Goal: Task Accomplishment & Management: Use online tool/utility

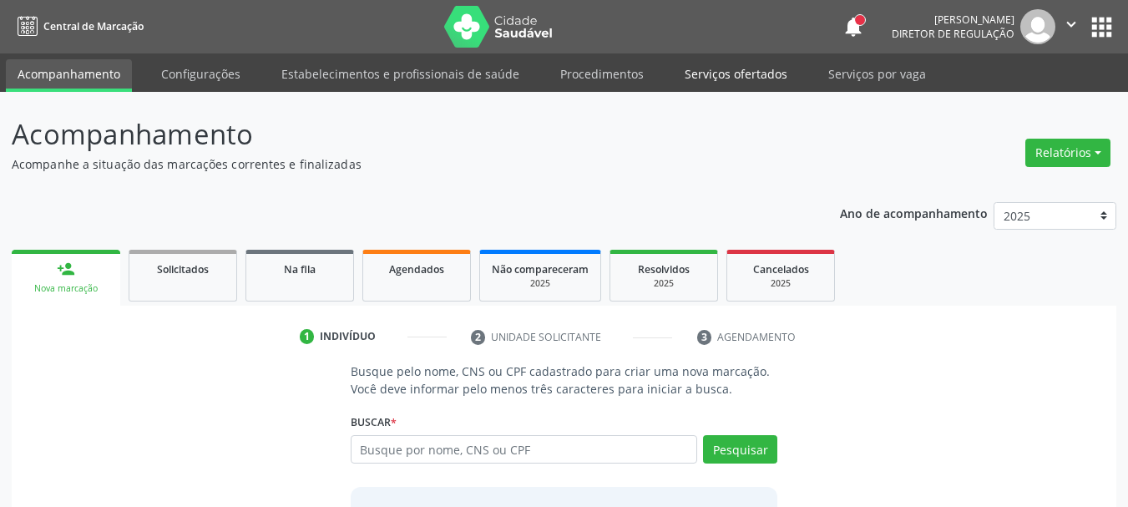
click at [731, 75] on link "Serviços ofertados" at bounding box center [736, 73] width 126 height 29
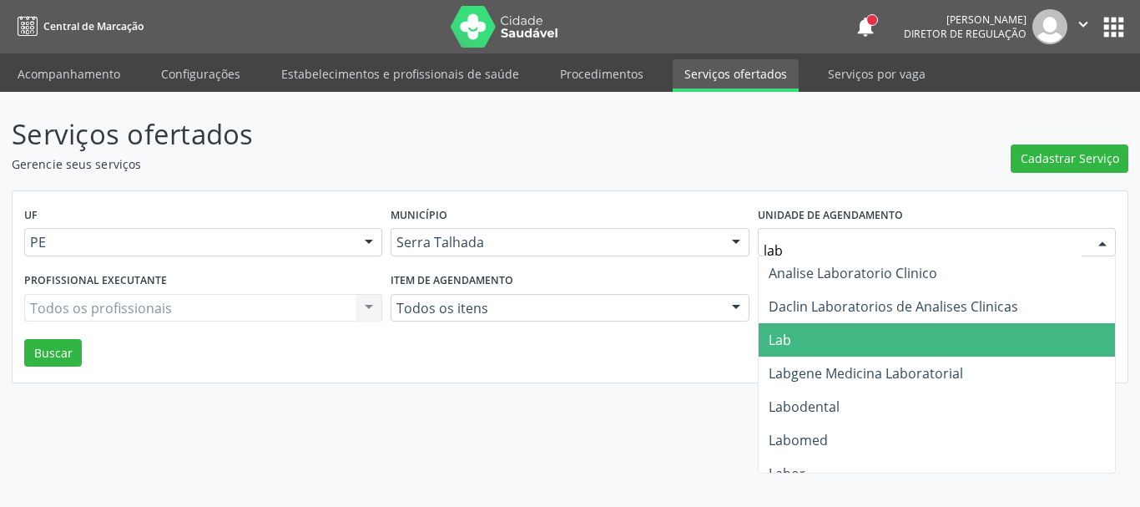
type input "labg"
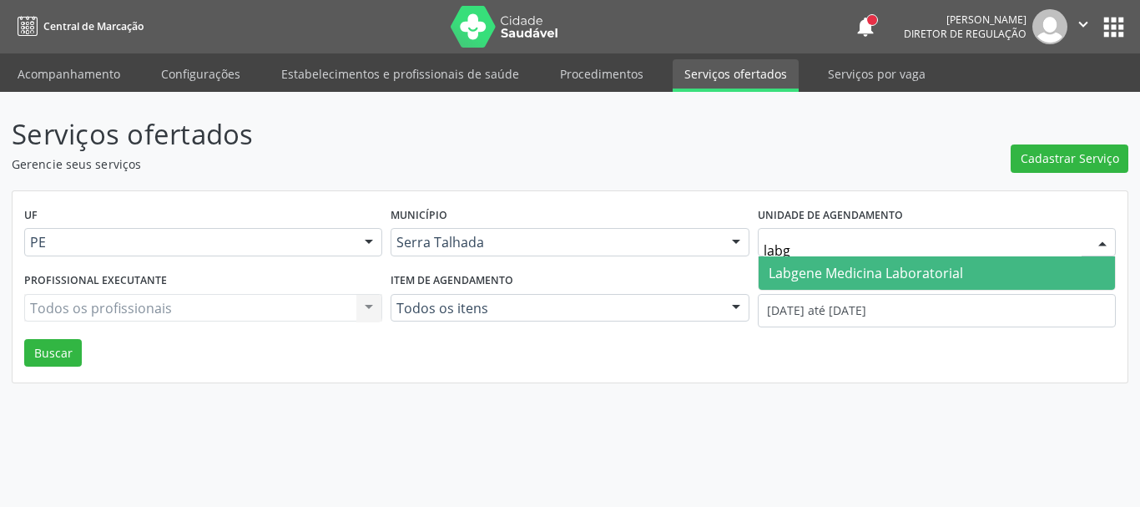
click at [832, 274] on span "Labgene Medicina Laboratorial" at bounding box center [866, 273] width 194 height 18
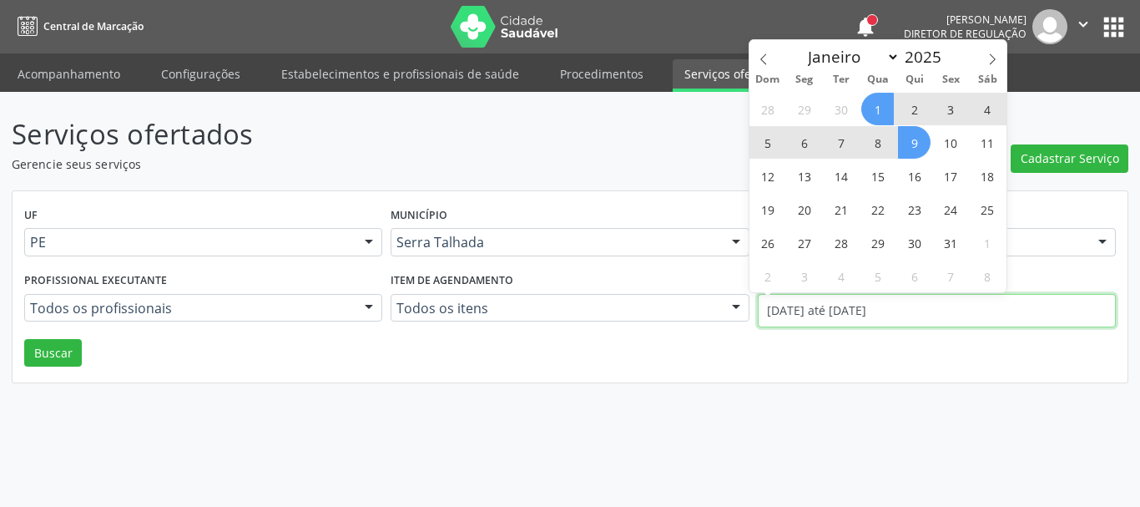
click at [815, 305] on input "[DATE] até [DATE]" at bounding box center [937, 310] width 358 height 33
click at [760, 59] on icon at bounding box center [764, 59] width 12 height 12
select select "8"
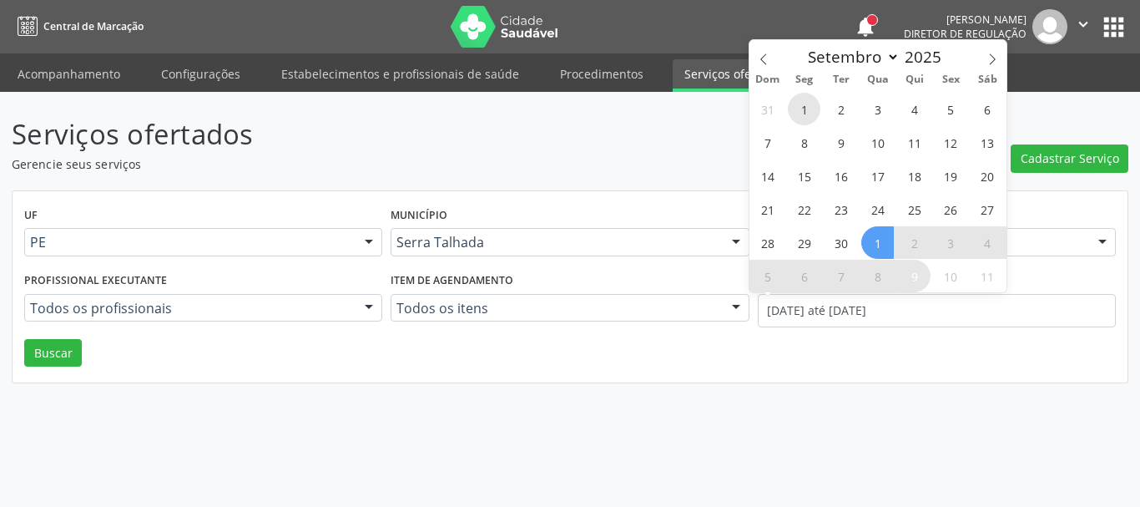
click at [810, 107] on span "1" at bounding box center [804, 109] width 33 height 33
type input "[DATE]"
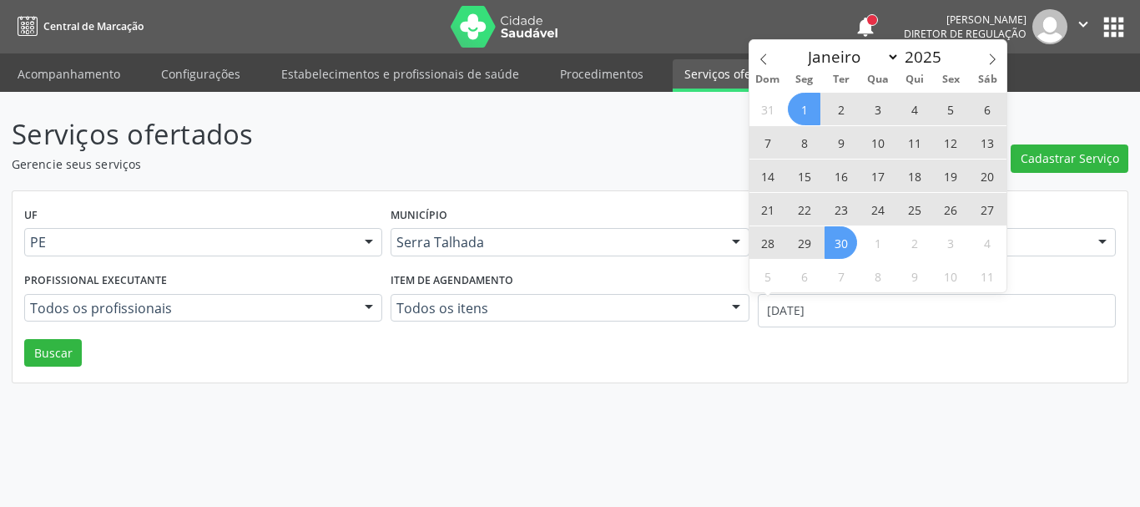
click at [849, 235] on span "30" at bounding box center [841, 242] width 33 height 33
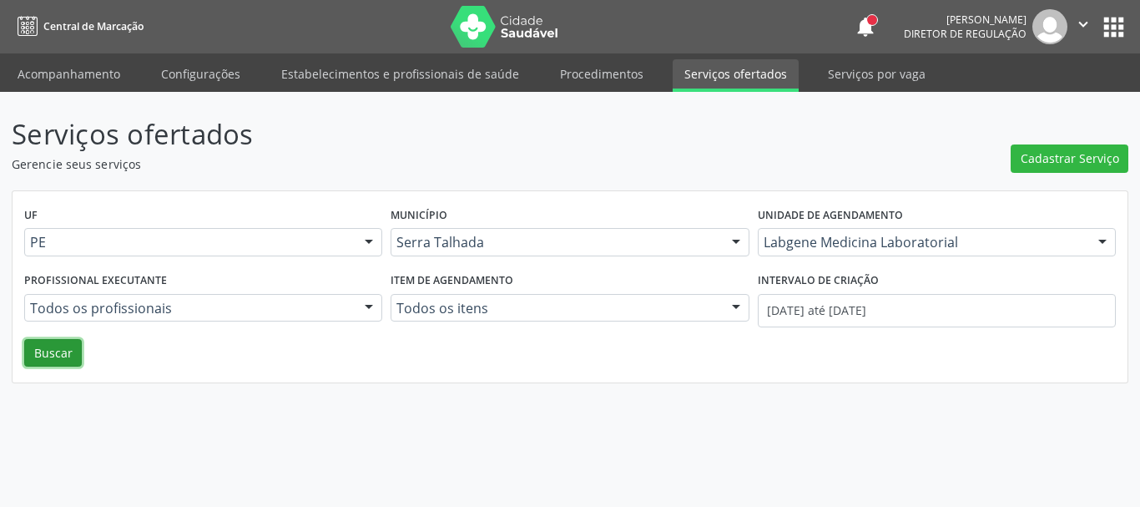
click at [46, 349] on button "Buscar" at bounding box center [53, 353] width 58 height 28
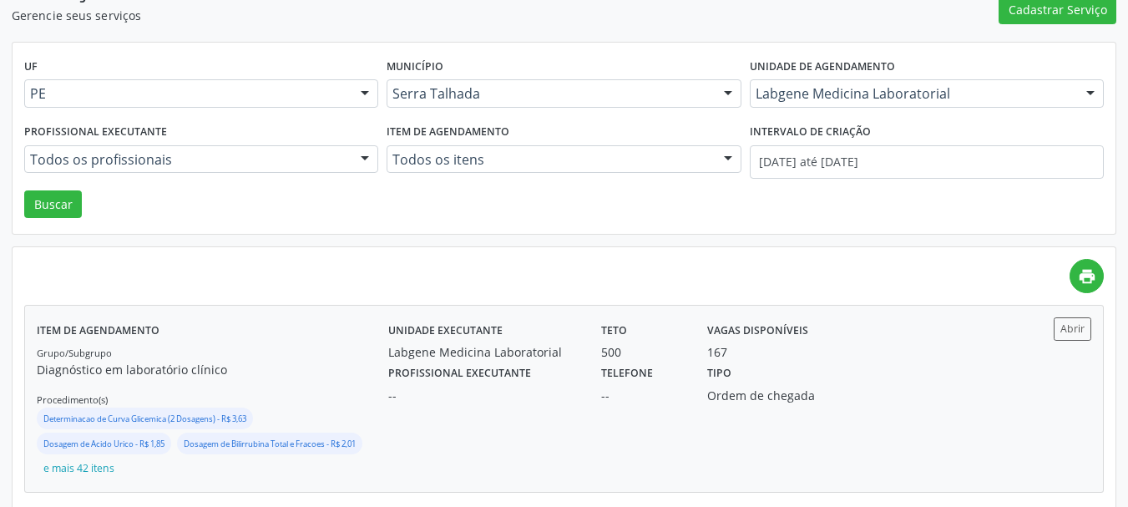
scroll to position [167, 0]
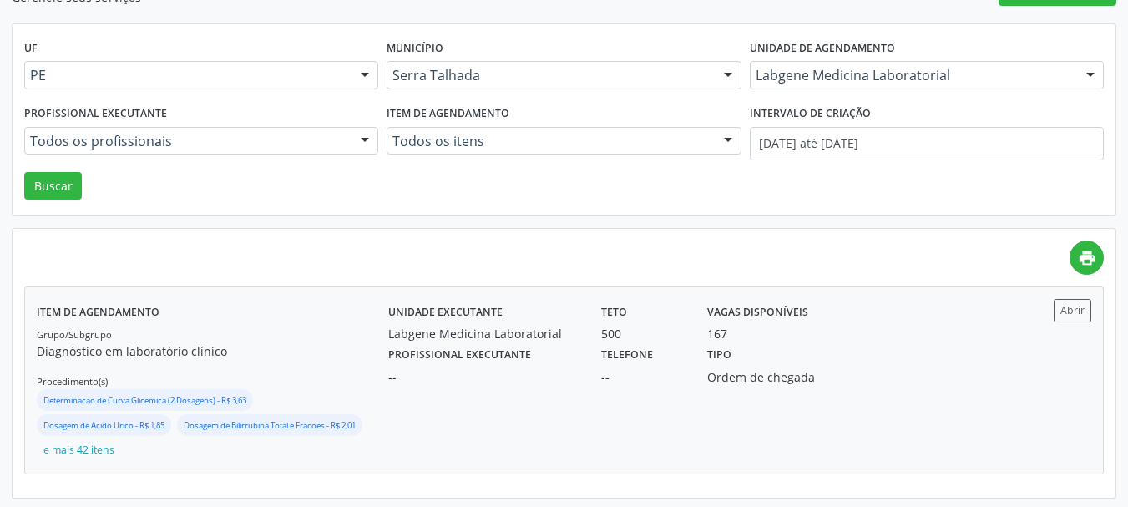
click at [853, 364] on div "Tipo Ordem de chegada" at bounding box center [774, 363] width 159 height 43
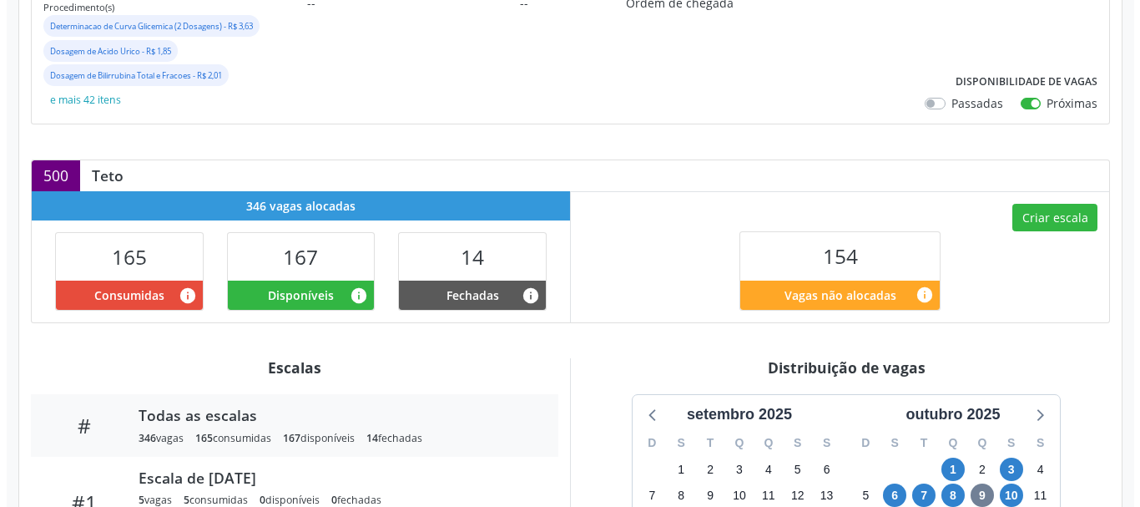
scroll to position [334, 0]
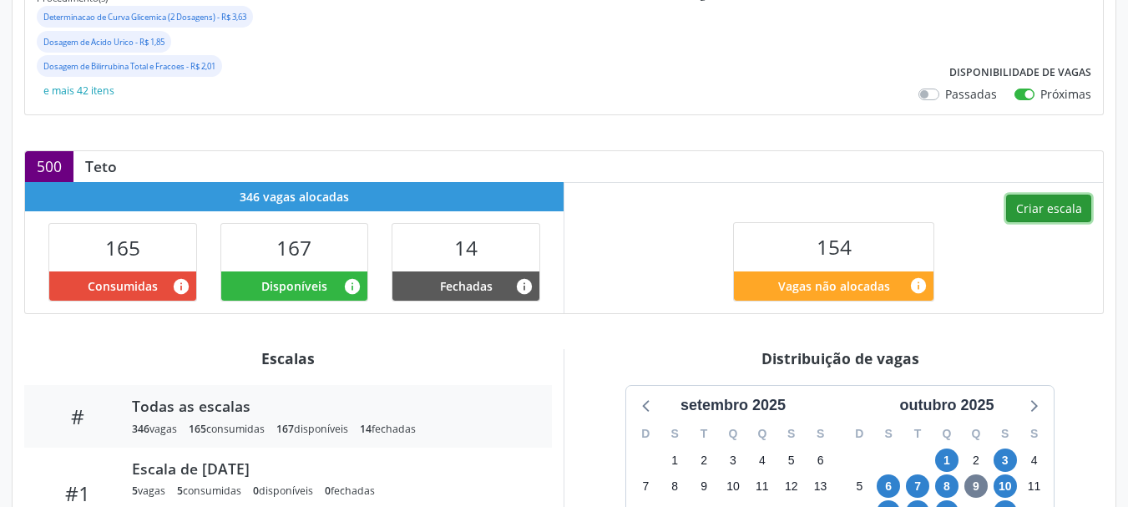
click at [1042, 215] on button "Criar escala" at bounding box center [1048, 208] width 85 height 28
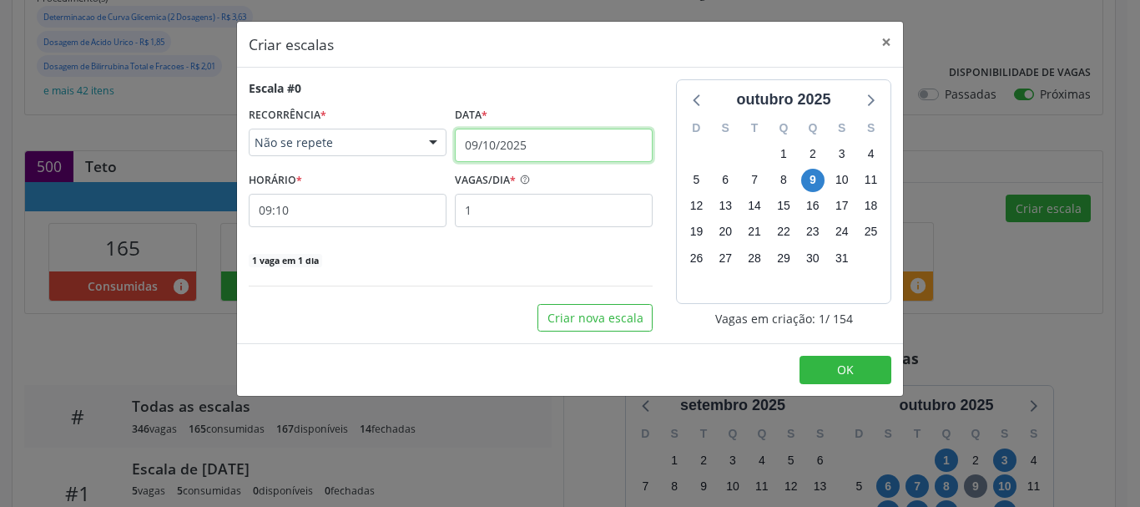
click at [557, 137] on input "09/10/2025" at bounding box center [554, 145] width 198 height 33
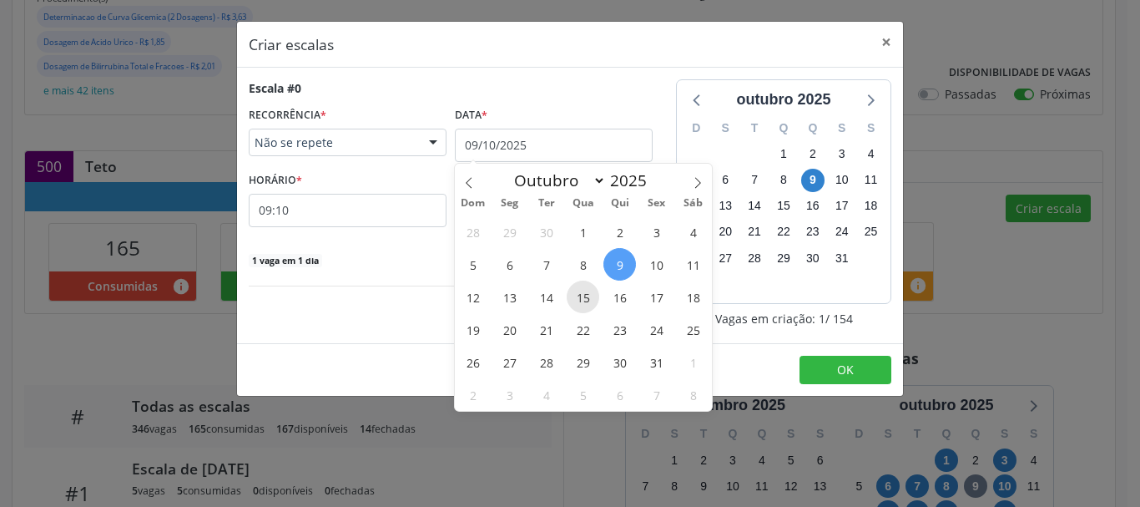
click at [577, 298] on span "15" at bounding box center [583, 296] width 33 height 33
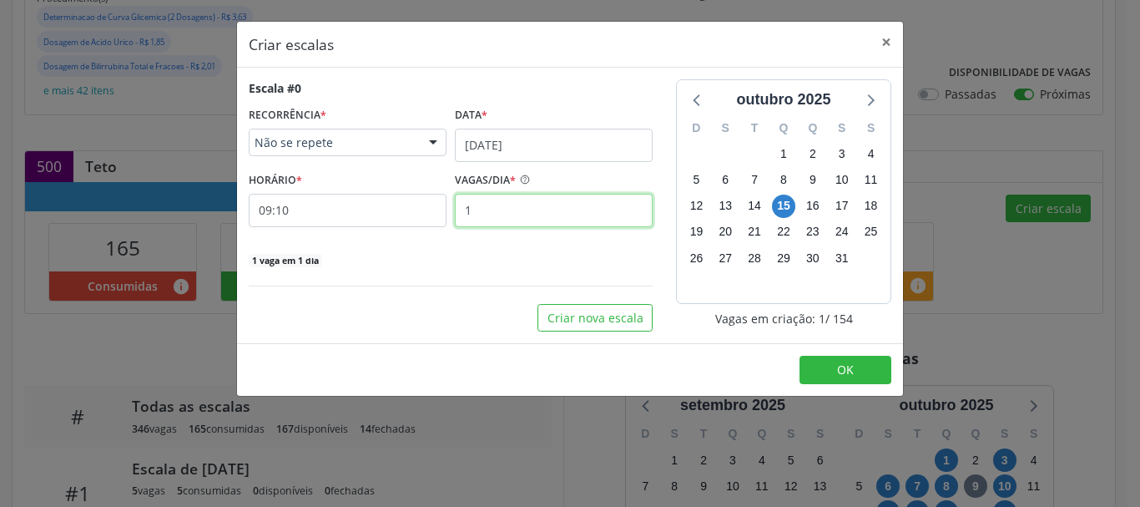
click at [523, 204] on input "1" at bounding box center [554, 210] width 198 height 33
drag, startPoint x: 523, startPoint y: 204, endPoint x: 519, endPoint y: 195, distance: 9.3
click at [519, 195] on input "1" at bounding box center [554, 210] width 198 height 33
type input "12"
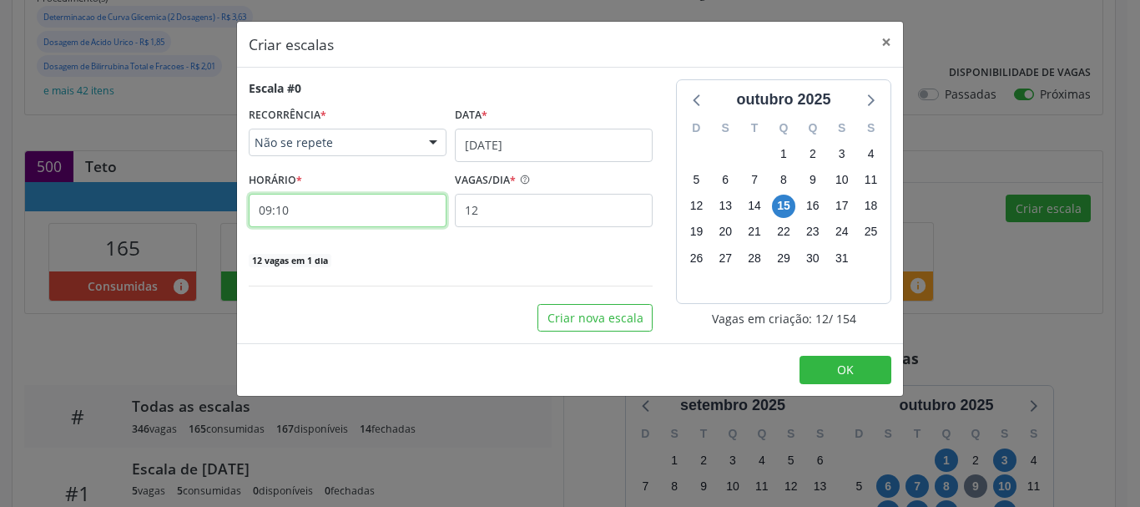
click at [357, 213] on input "09:10" at bounding box center [348, 210] width 198 height 33
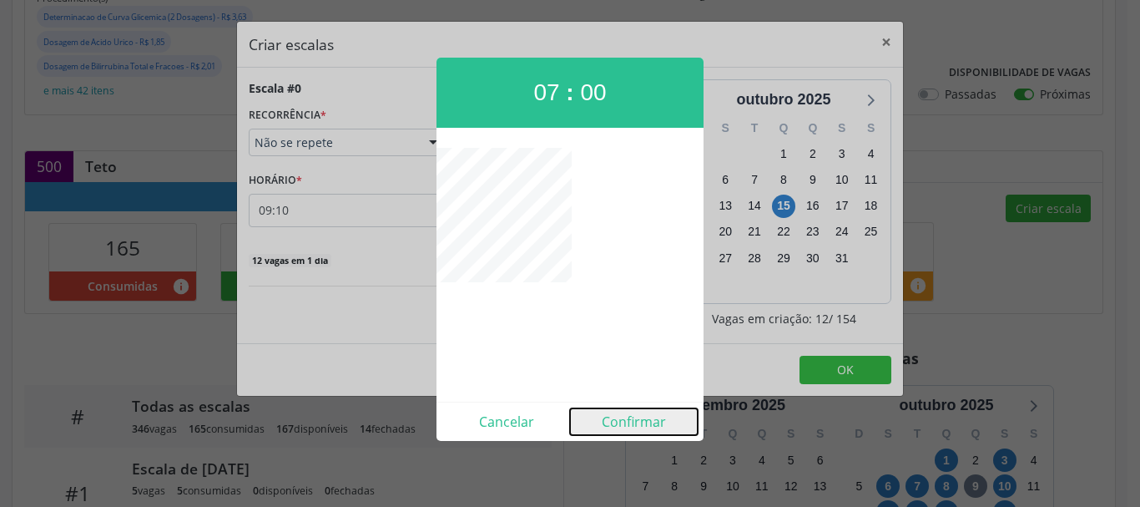
click at [619, 418] on button "Confirmar" at bounding box center [634, 421] width 128 height 27
type input "07:00"
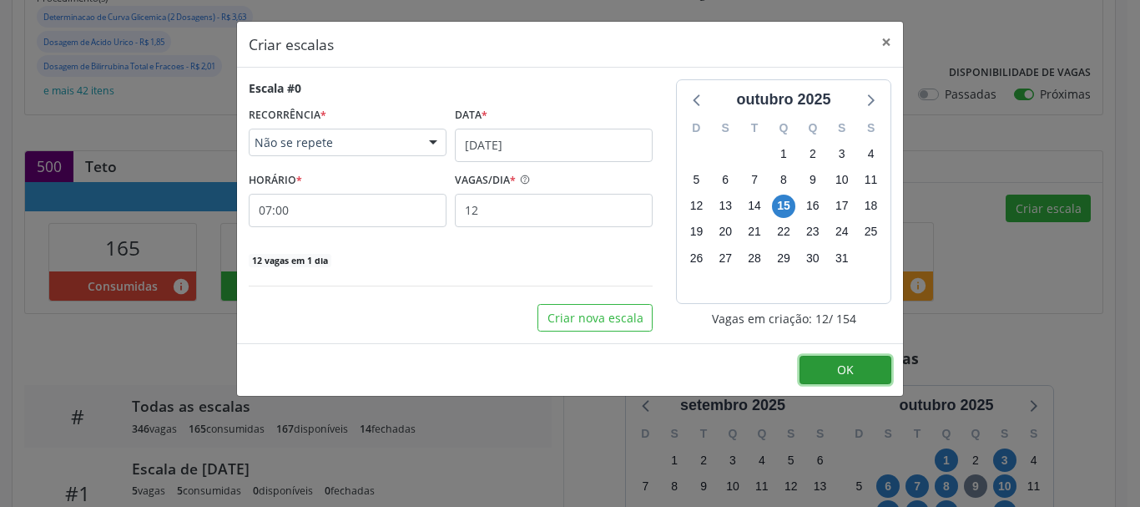
click at [836, 362] on button "OK" at bounding box center [846, 370] width 92 height 28
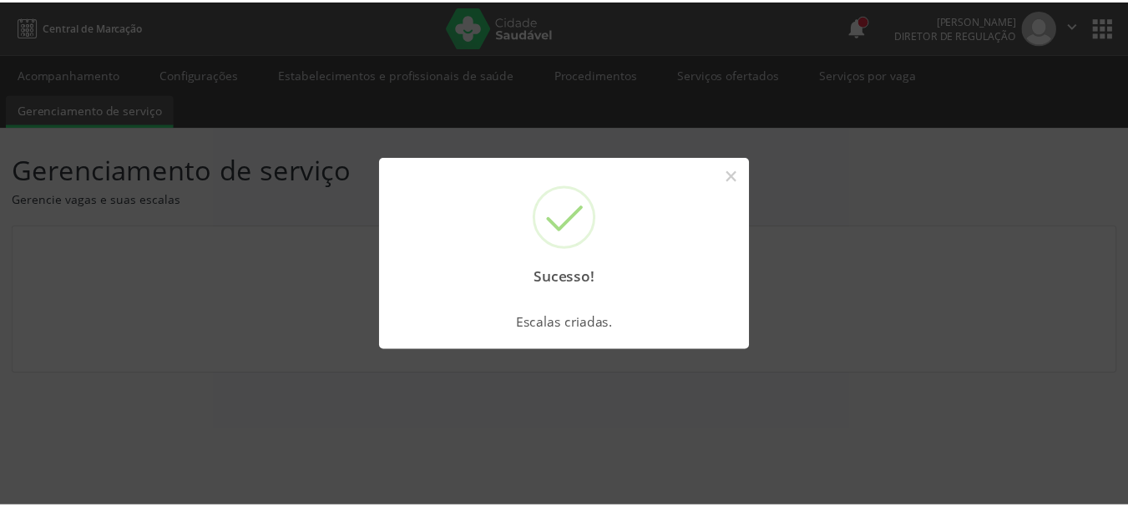
scroll to position [0, 0]
